Goal: Task Accomplishment & Management: Manage account settings

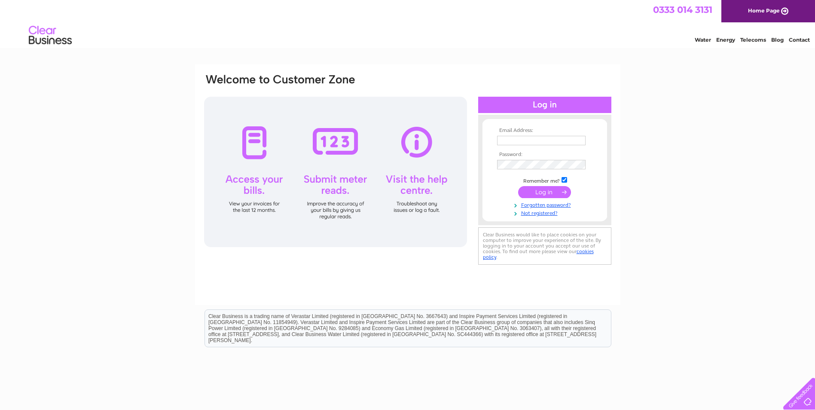
type input "elaine.roberts@inglishowie.com"
click at [553, 190] on input "submit" at bounding box center [544, 192] width 53 height 12
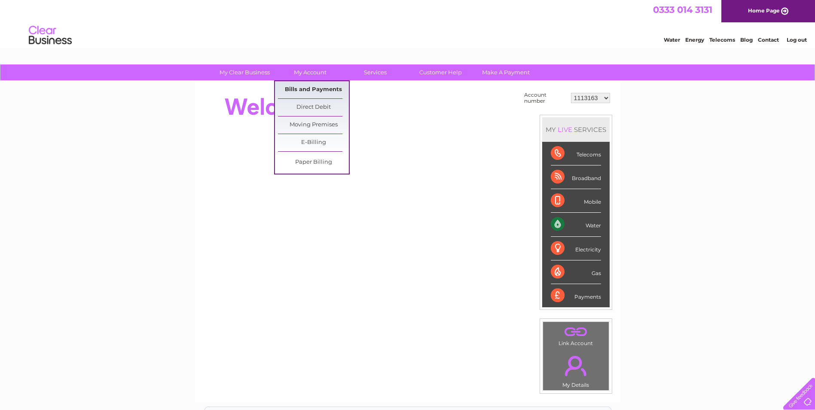
click at [323, 88] on link "Bills and Payments" at bounding box center [313, 89] width 71 height 17
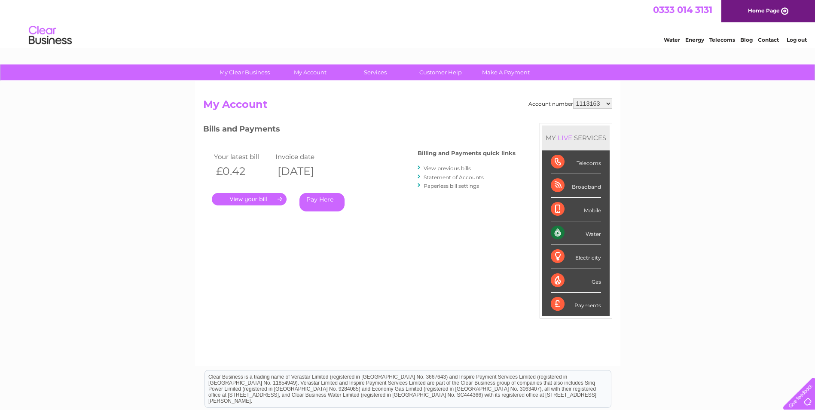
click at [456, 176] on link "Statement of Accounts" at bounding box center [453, 177] width 60 height 6
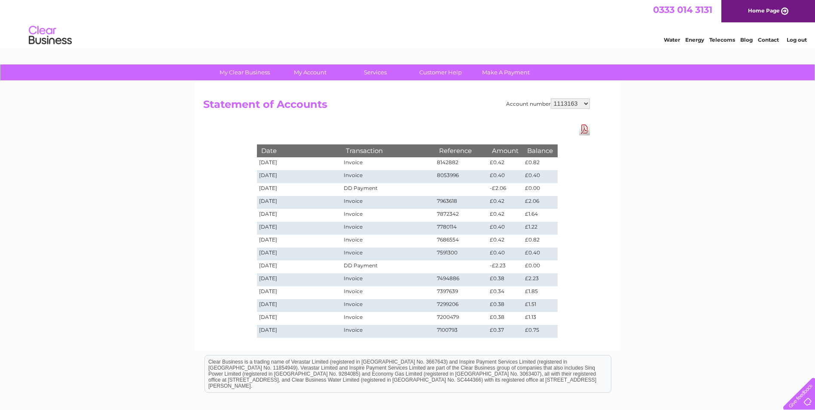
click at [572, 105] on select "1113163 30300546 30313749" at bounding box center [569, 103] width 39 height 10
select select "30300546"
click at [550, 98] on select "1113163 30300546 30313749" at bounding box center [569, 103] width 39 height 10
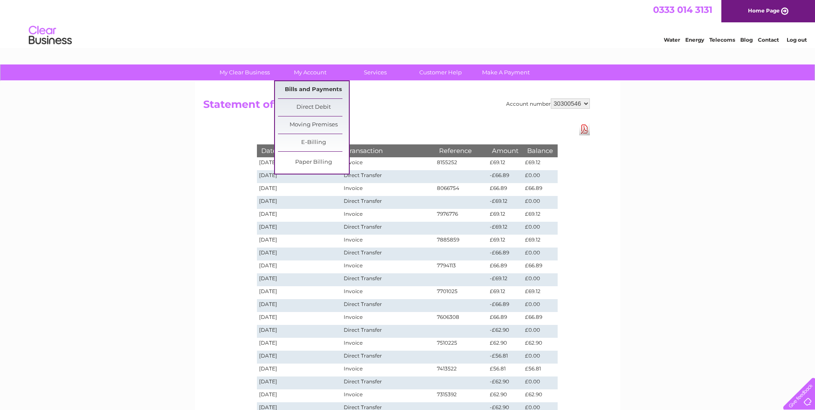
click at [315, 88] on link "Bills and Payments" at bounding box center [313, 89] width 71 height 17
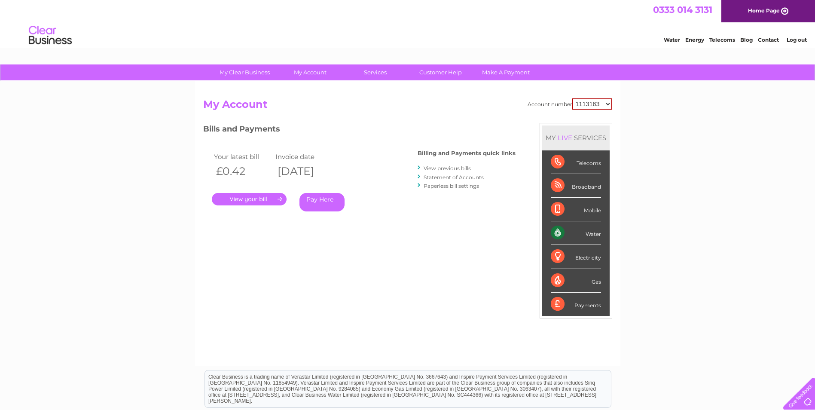
click at [581, 103] on select "1113163 30300546 30313749" at bounding box center [592, 103] width 40 height 11
select select "30300546"
click at [572, 98] on select "1113163 30300546 30313749" at bounding box center [592, 103] width 40 height 11
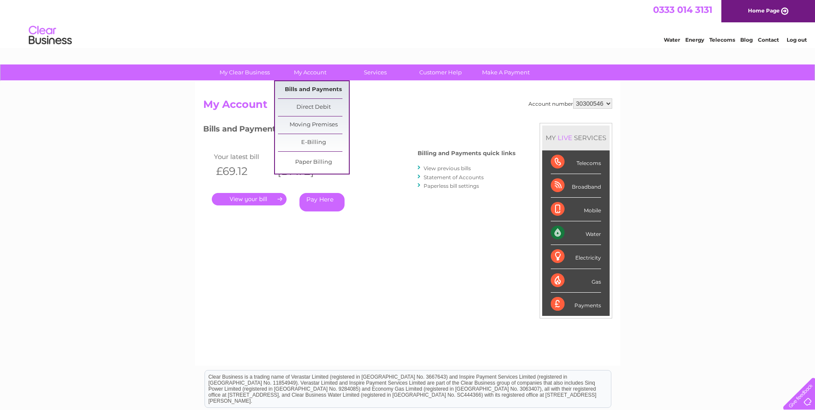
click at [313, 88] on link "Bills and Payments" at bounding box center [313, 89] width 71 height 17
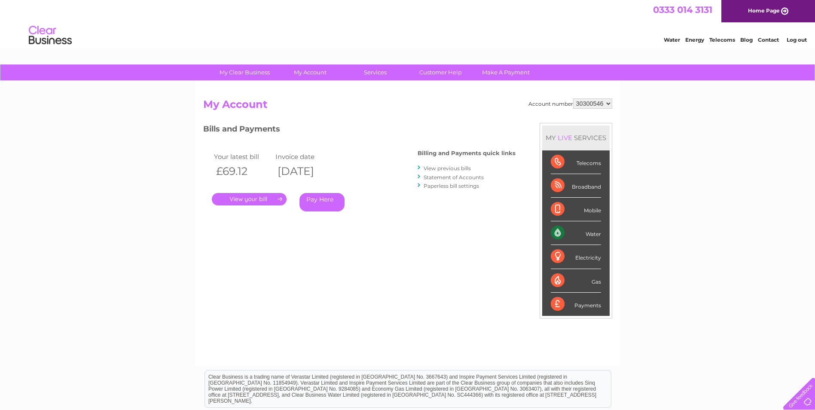
click at [253, 198] on link "." at bounding box center [249, 199] width 75 height 12
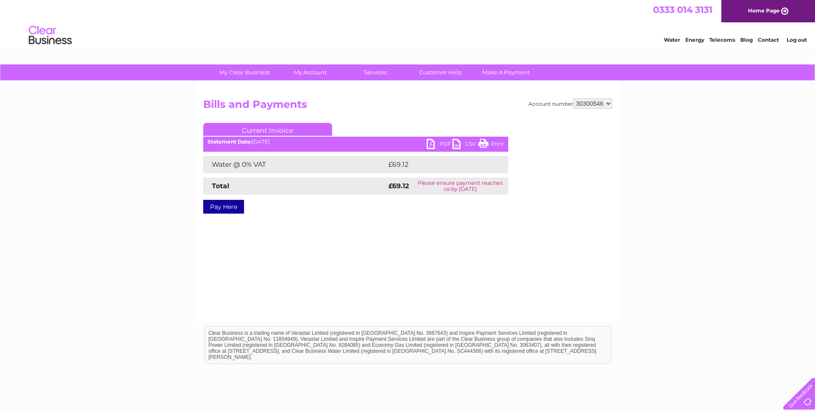
click at [434, 141] on link "PDF" at bounding box center [439, 145] width 26 height 12
click at [602, 104] on select "1113163 30300546 30313749" at bounding box center [592, 103] width 39 height 10
click at [573, 98] on select "1113163 30300546 30313749" at bounding box center [592, 103] width 39 height 10
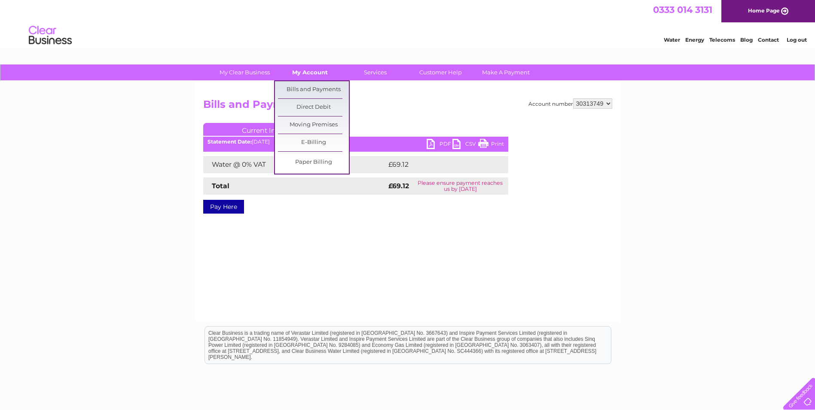
click at [304, 67] on link "My Account" at bounding box center [309, 72] width 71 height 16
click at [307, 89] on link "Bills and Payments" at bounding box center [313, 89] width 71 height 17
click at [328, 84] on link "Bills and Payments" at bounding box center [313, 89] width 71 height 17
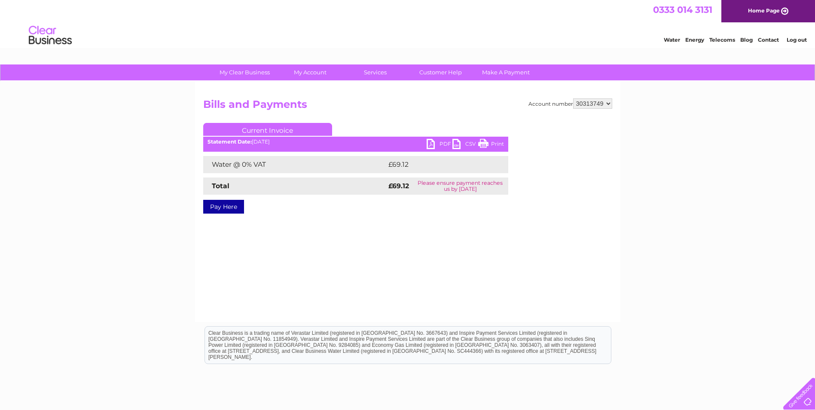
click at [429, 112] on h2 "Bills and Payments" at bounding box center [407, 106] width 409 height 16
click at [586, 101] on select "1113163 30300546 30313749" at bounding box center [592, 103] width 39 height 10
select select "30300546"
click at [573, 98] on select "1113163 30300546 30313749" at bounding box center [592, 103] width 39 height 10
click at [437, 116] on div "Account number 1113163 30300546 30313749 Bills and Payments Current Invoice PDF…" at bounding box center [407, 162] width 409 height 128
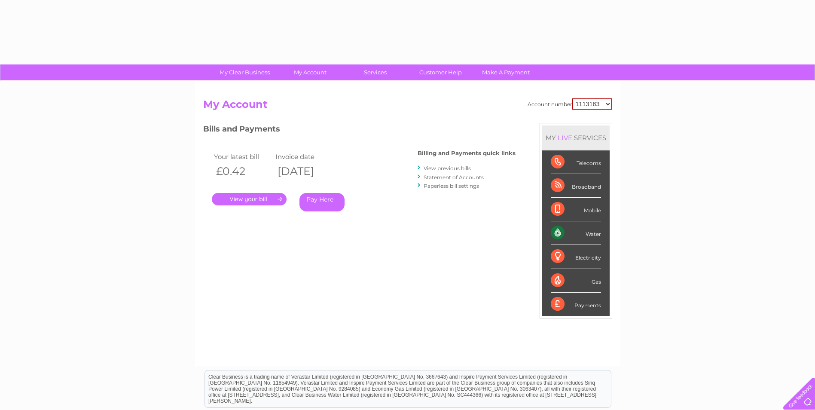
click at [442, 116] on div "Account number 1113163 30300546 30313749 My Account MY LIVE SERVICES Telecoms B…" at bounding box center [407, 227] width 409 height 259
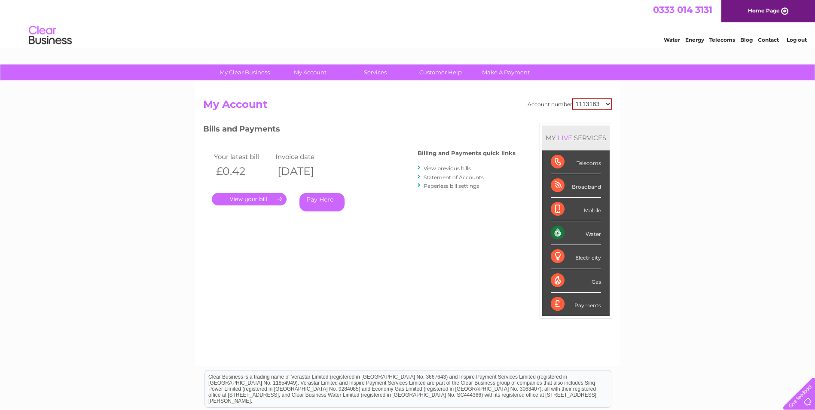
click at [592, 104] on select "1113163 30300546 30313749" at bounding box center [592, 103] width 40 height 11
select select "30300546"
click at [572, 98] on select "1113163 30300546 30313749" at bounding box center [592, 103] width 40 height 11
click at [587, 107] on select "1113163 30300546 30313749" at bounding box center [592, 103] width 39 height 10
select select "30313749"
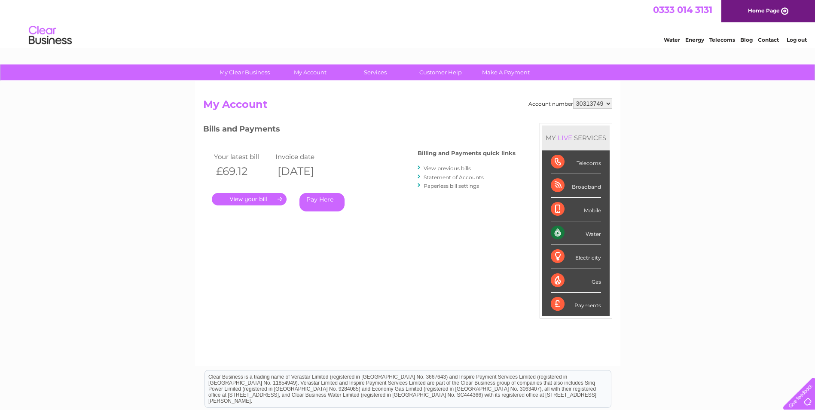
click at [573, 98] on select "1113163 30300546 30313749" at bounding box center [592, 103] width 39 height 10
click at [249, 196] on link "." at bounding box center [249, 199] width 75 height 12
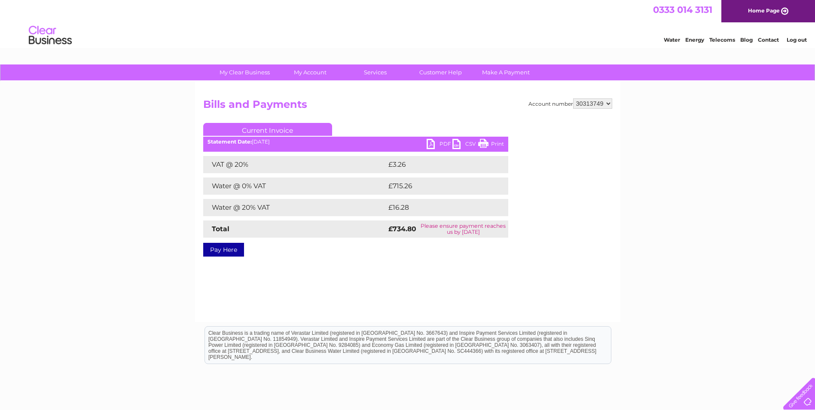
click at [426, 141] on link "PDF" at bounding box center [439, 145] width 26 height 12
